Goal: Find specific page/section: Find specific page/section

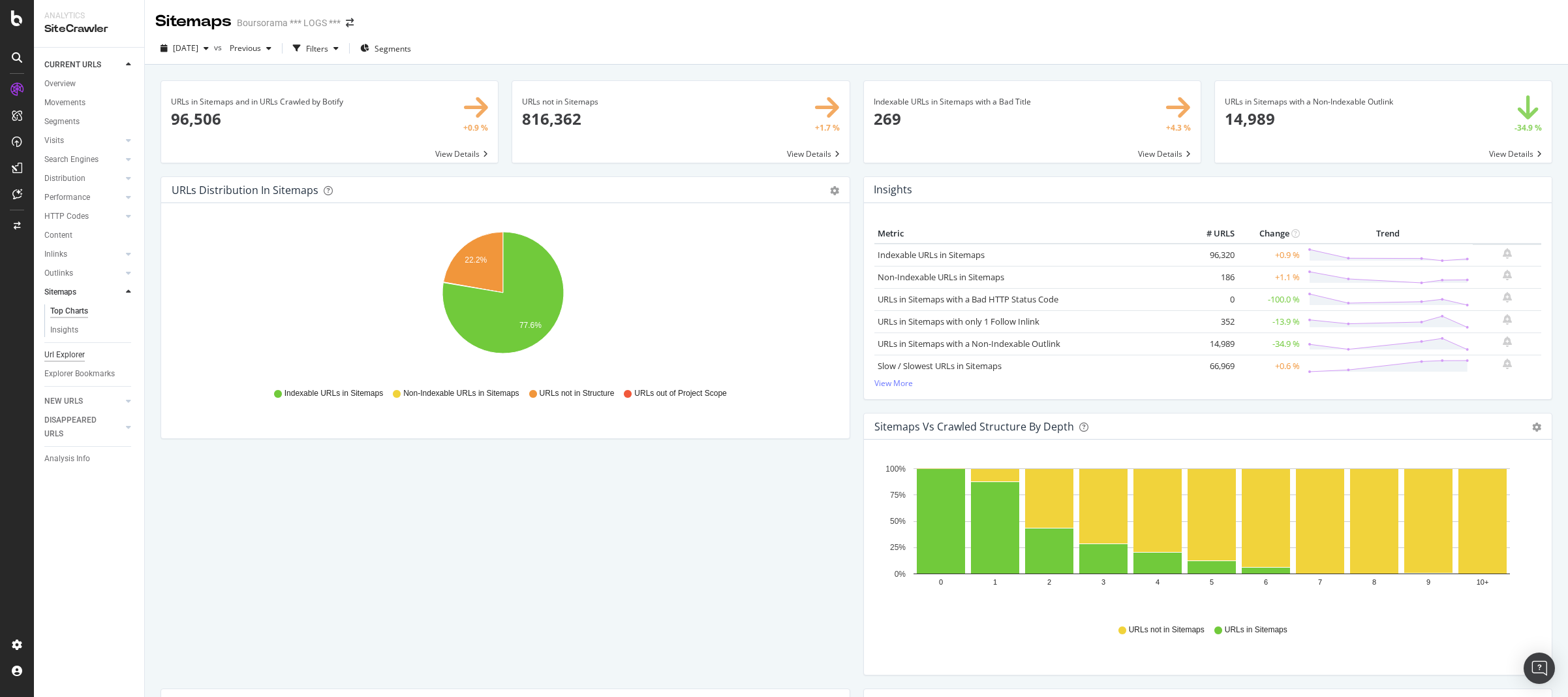
click at [72, 357] on div "Url Explorer" at bounding box center [64, 355] width 41 height 14
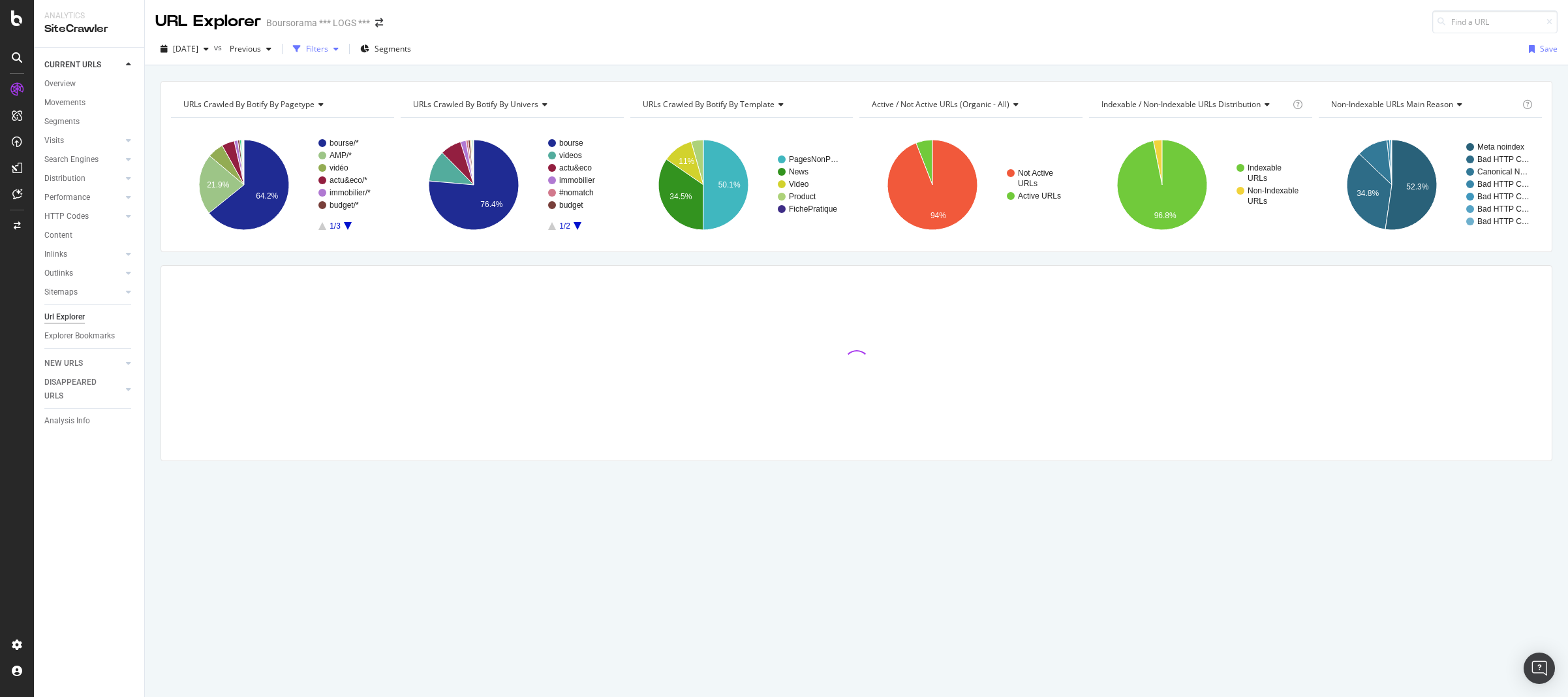
click at [328, 51] on div "Filters" at bounding box center [317, 48] width 22 height 11
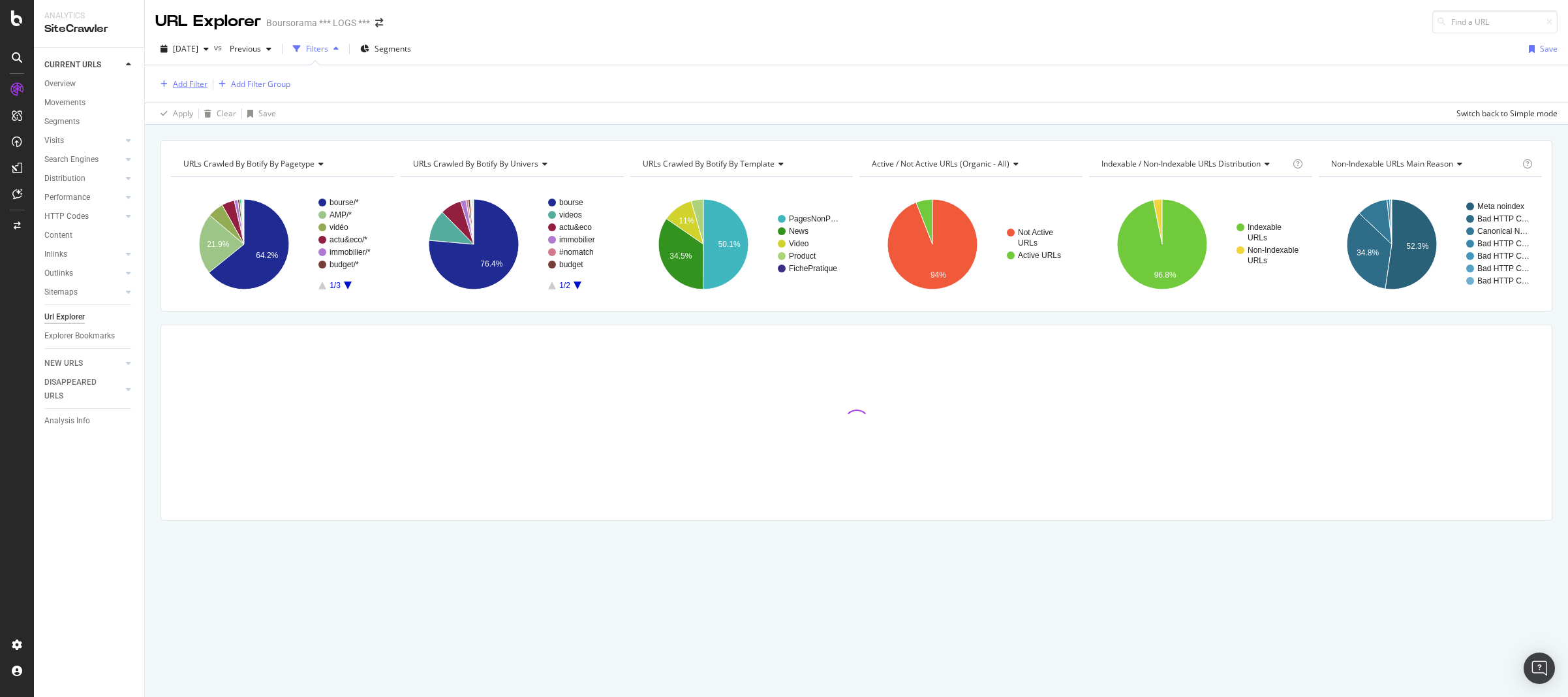
click at [192, 85] on div "Add Filter" at bounding box center [190, 84] width 35 height 11
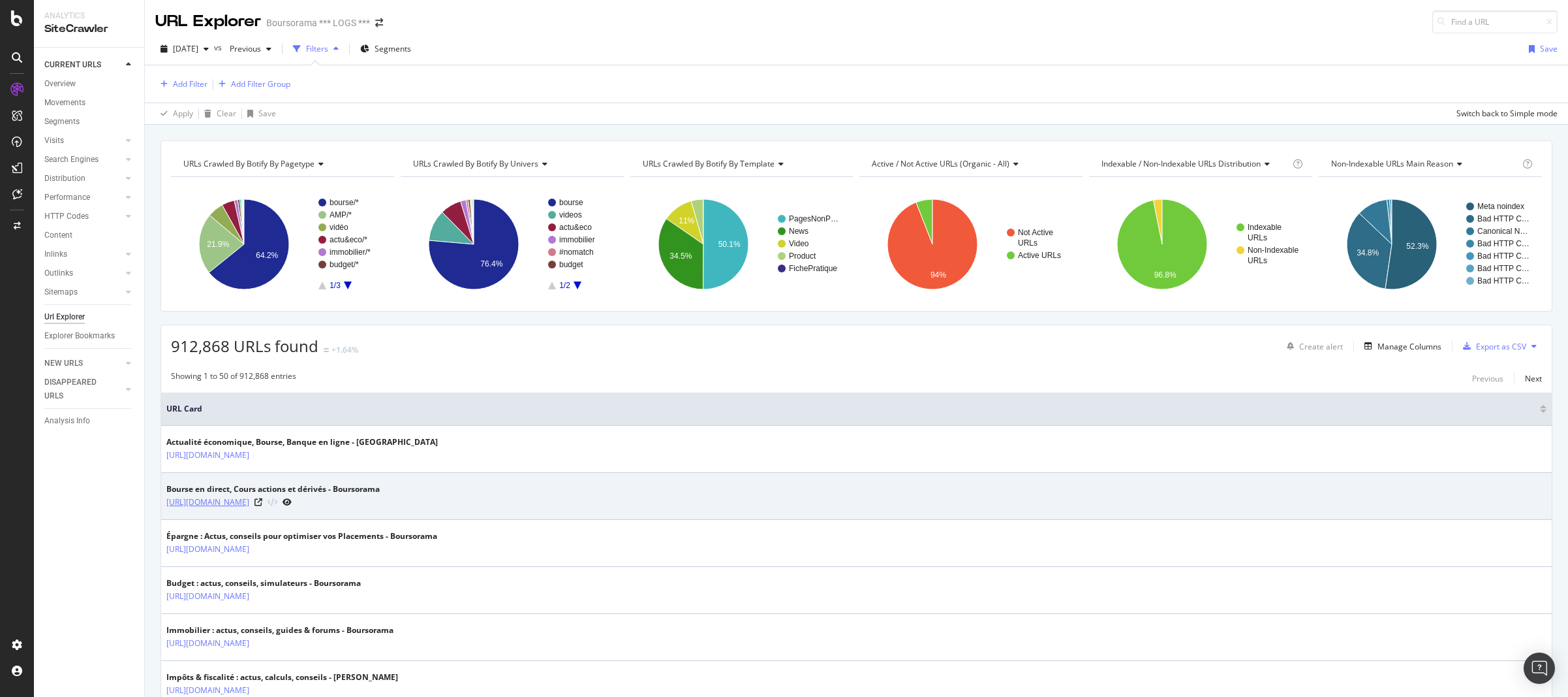
drag, startPoint x: 308, startPoint y: 504, endPoint x: 167, endPoint y: 506, distance: 141.0
click at [167, 506] on div "[URL][DOMAIN_NAME]" at bounding box center [273, 502] width 214 height 14
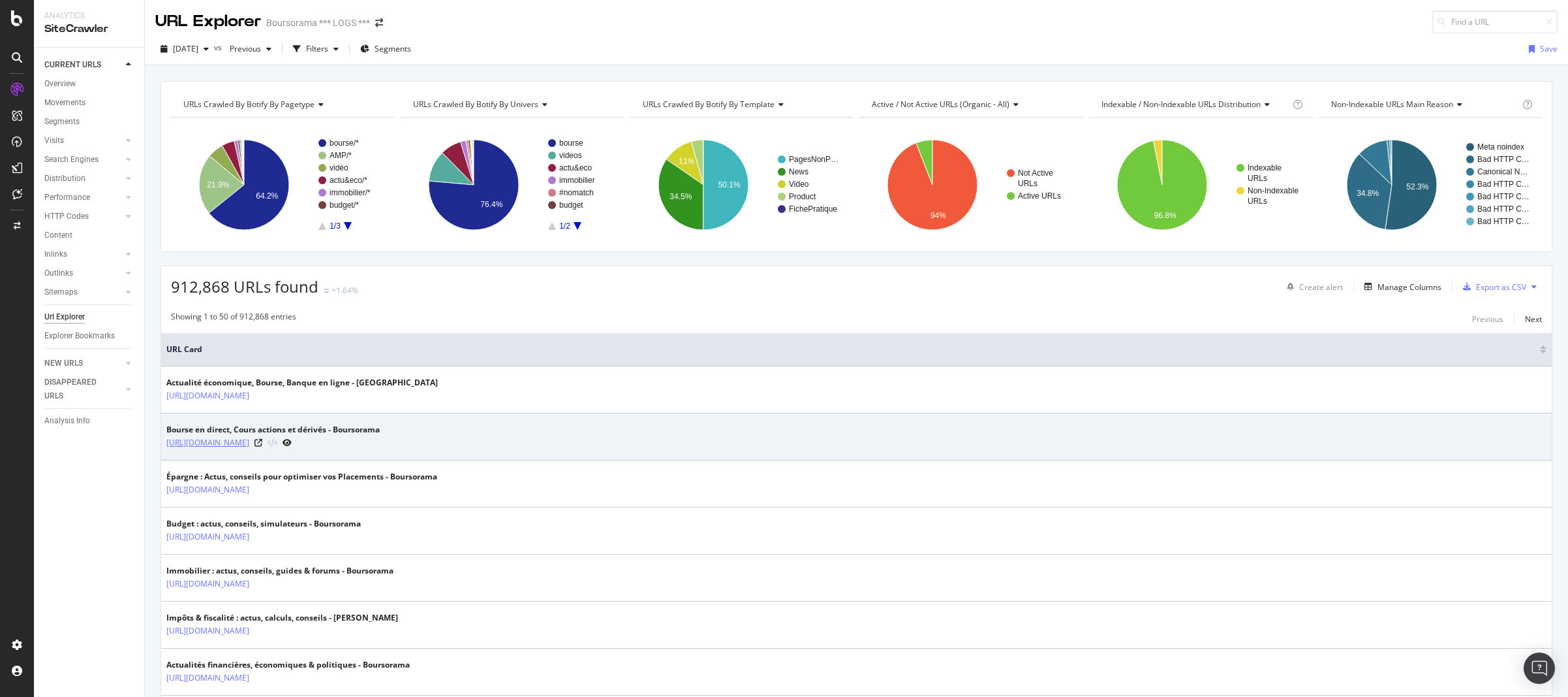
copy link "[URL][DOMAIN_NAME]"
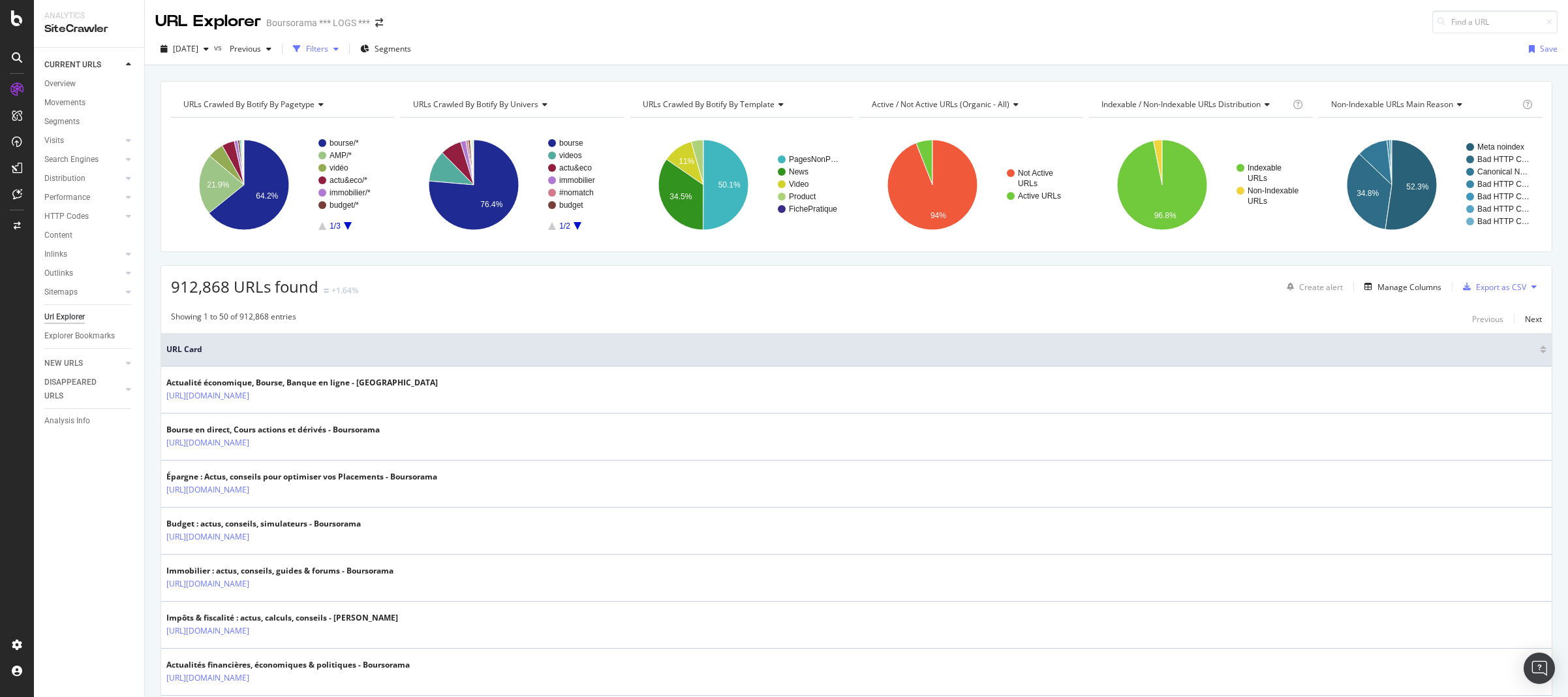
click at [328, 54] on div "Filters" at bounding box center [317, 48] width 22 height 11
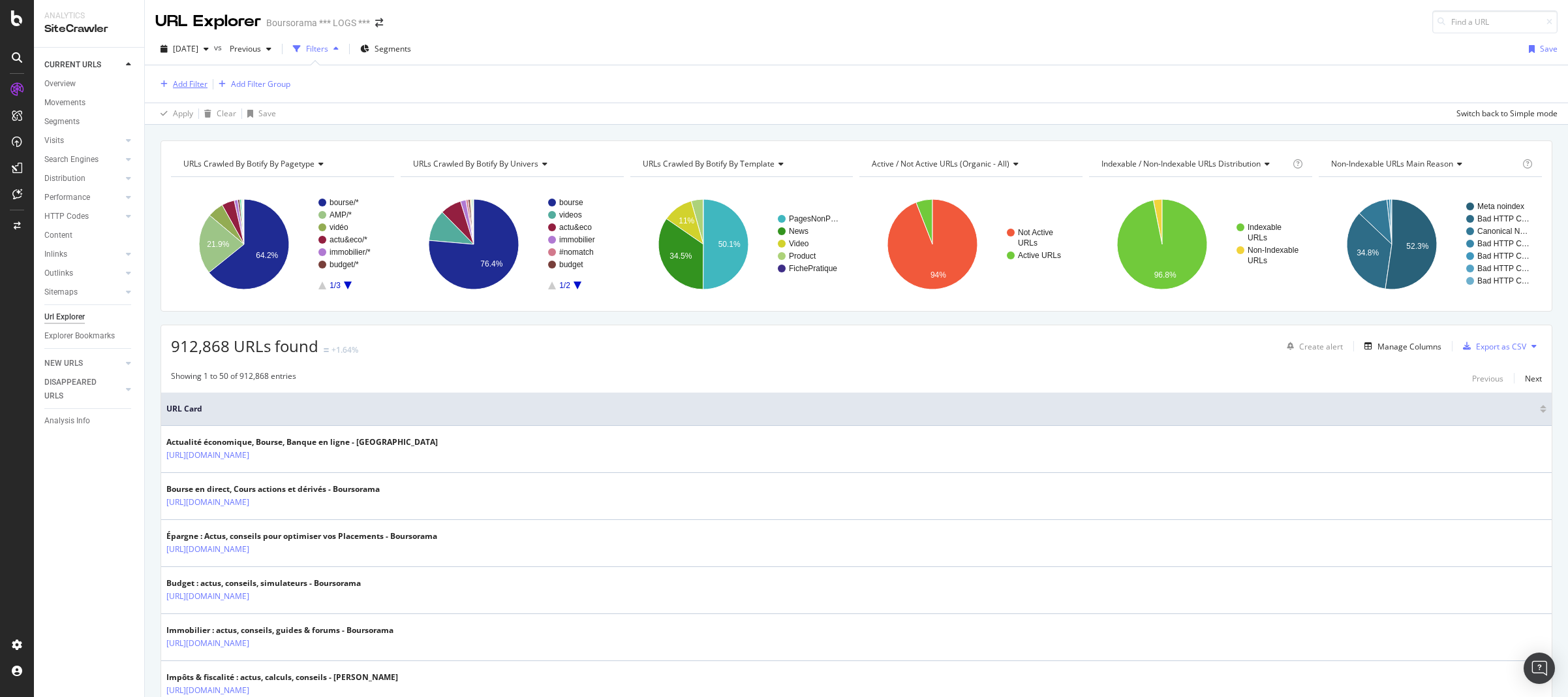
click at [183, 85] on div "Add Filter" at bounding box center [190, 84] width 35 height 11
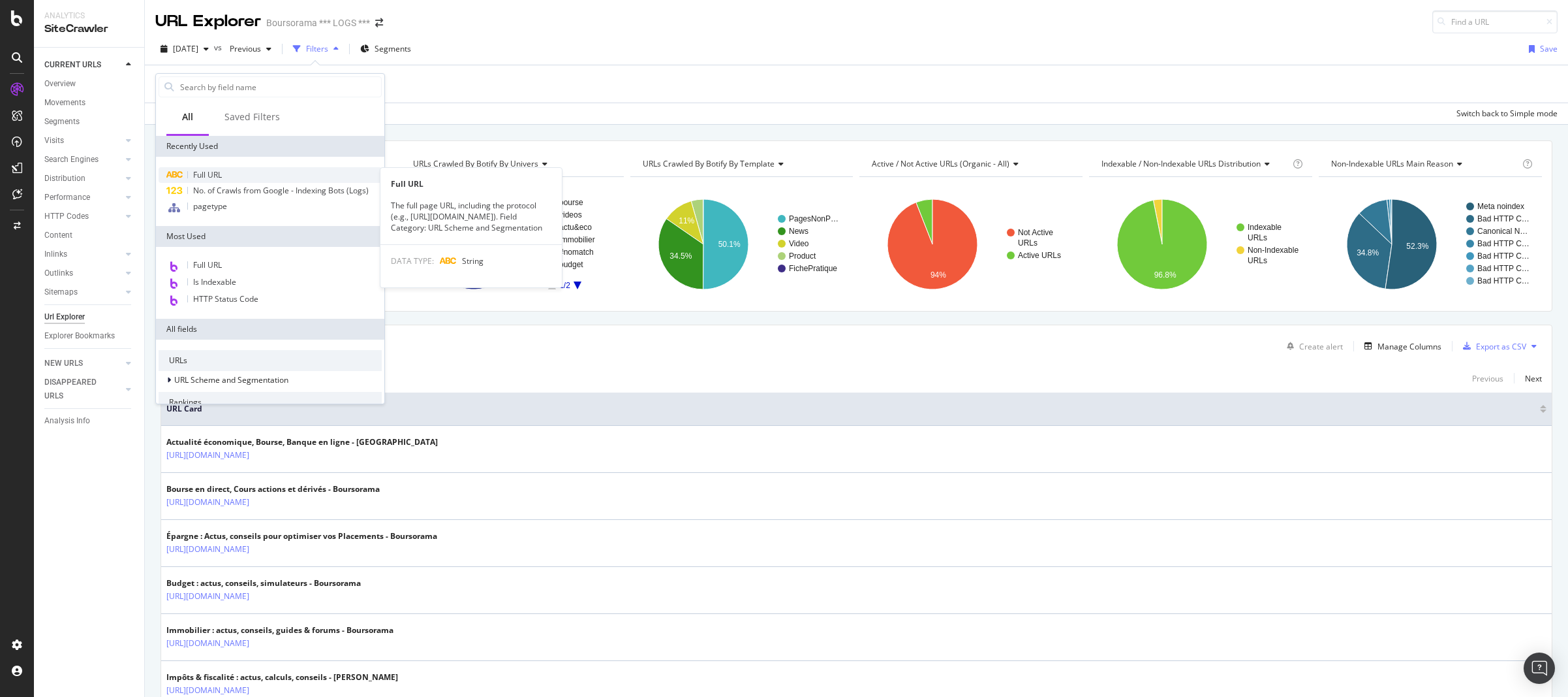
click at [210, 176] on span "Full URL" at bounding box center [207, 175] width 29 height 11
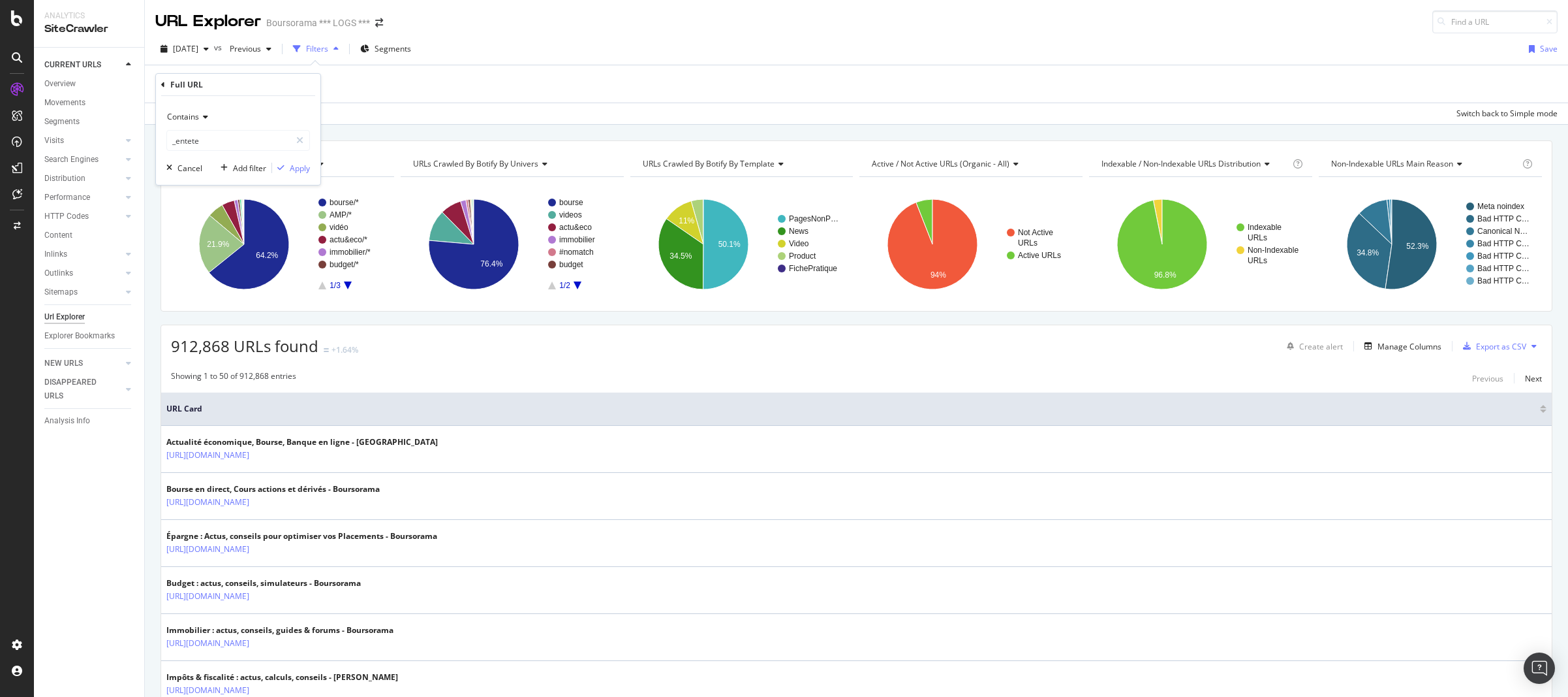
click at [203, 123] on div "Contains" at bounding box center [239, 117] width 143 height 21
click at [209, 183] on div "Starts with" at bounding box center [239, 178] width 140 height 17
paste input "[URL][DOMAIN_NAME]"
type input "[URL][DOMAIN_NAME]"
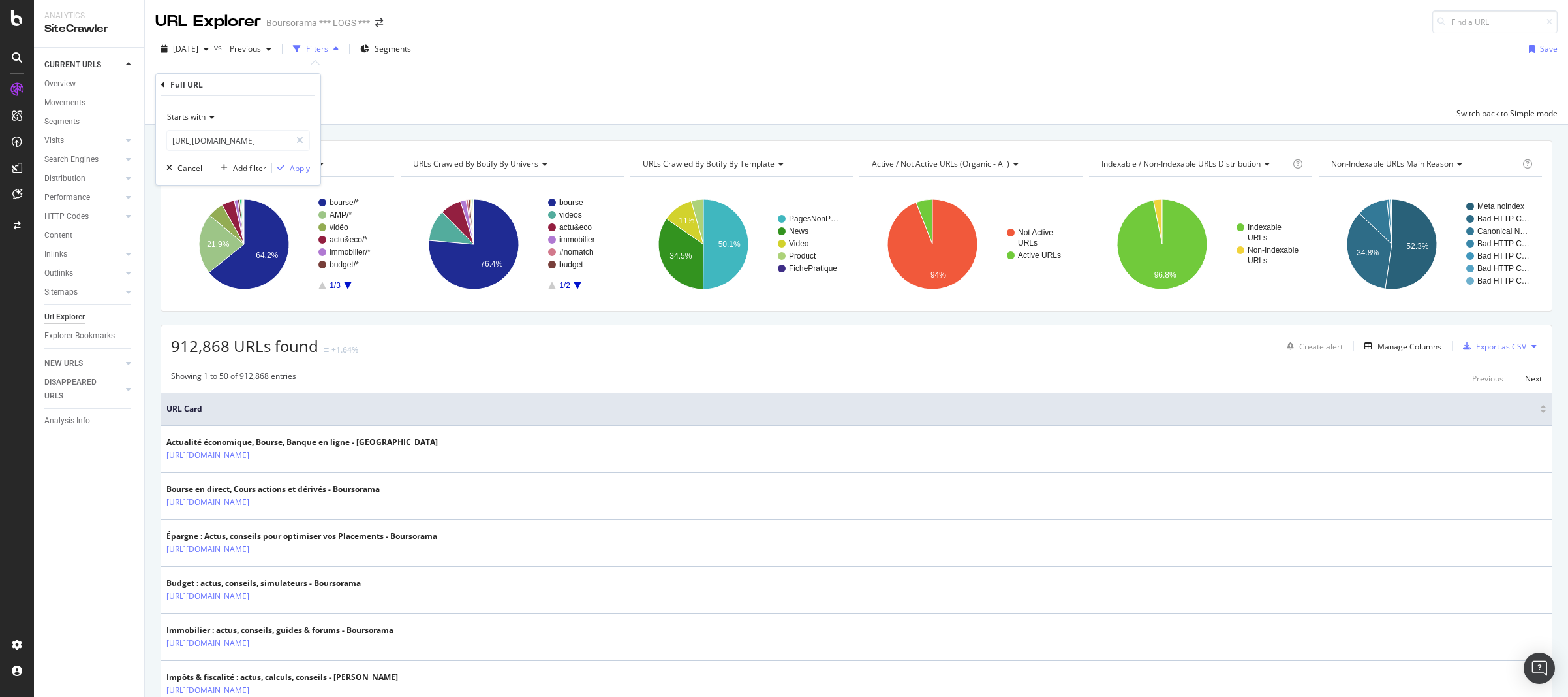
scroll to position [0, 0]
click at [299, 171] on div "Apply" at bounding box center [299, 168] width 20 height 11
